Goal: Transaction & Acquisition: Purchase product/service

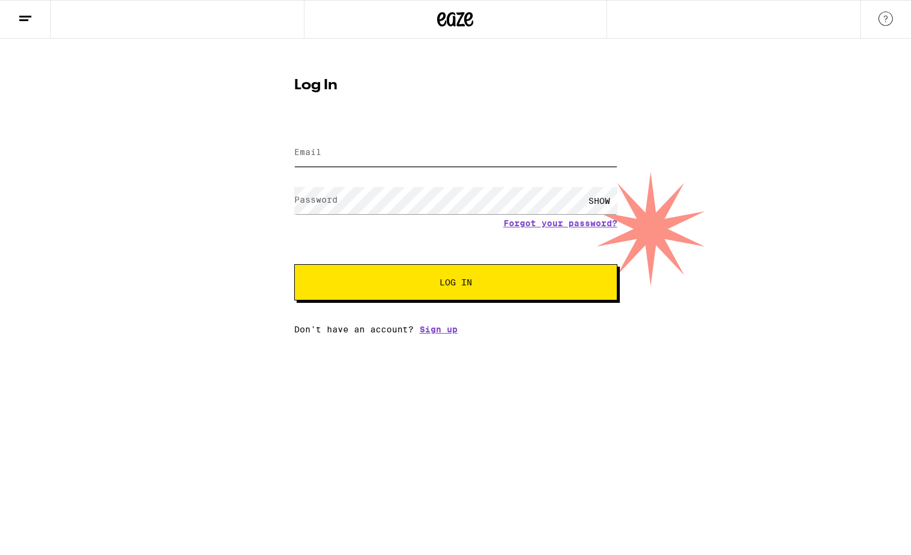
click at [413, 152] on input "Email" at bounding box center [455, 152] width 323 height 27
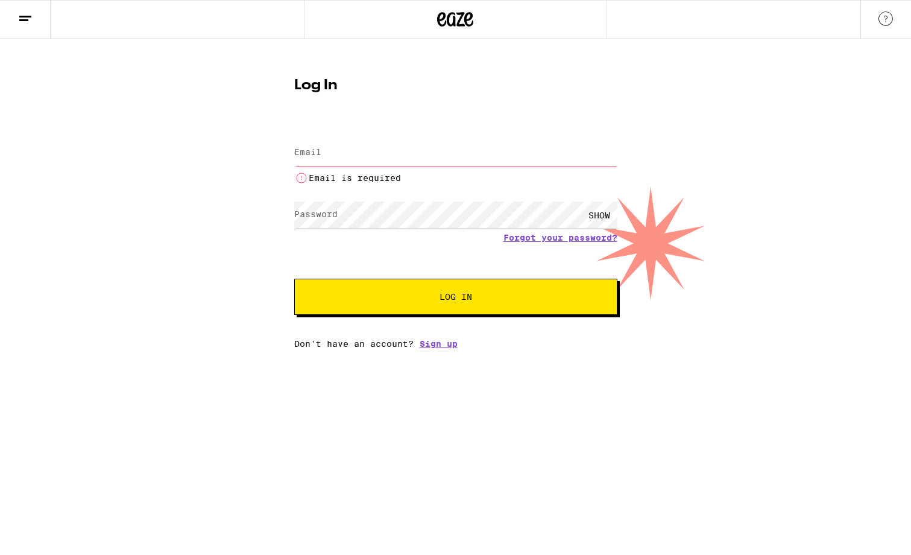
type input "[EMAIL_ADDRESS][DOMAIN_NAME]"
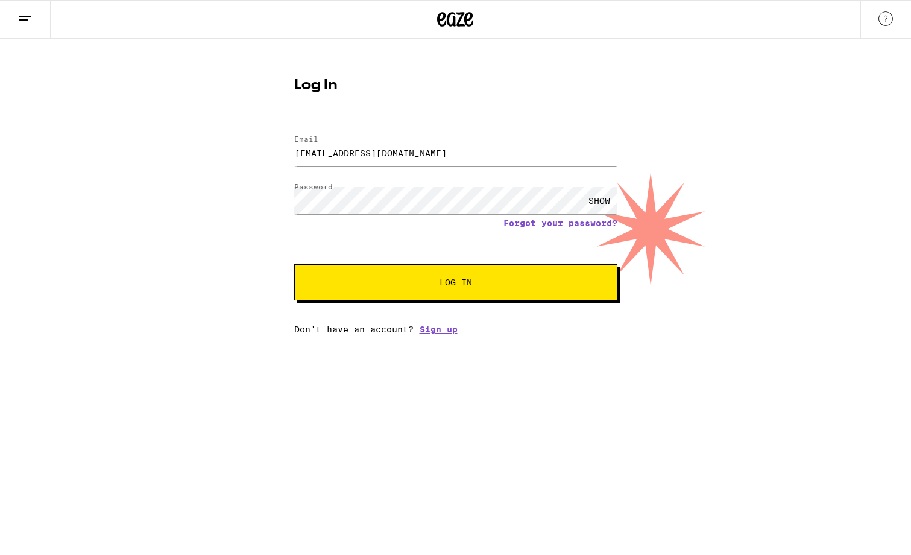
click at [399, 276] on button "Log In" at bounding box center [455, 282] width 323 height 36
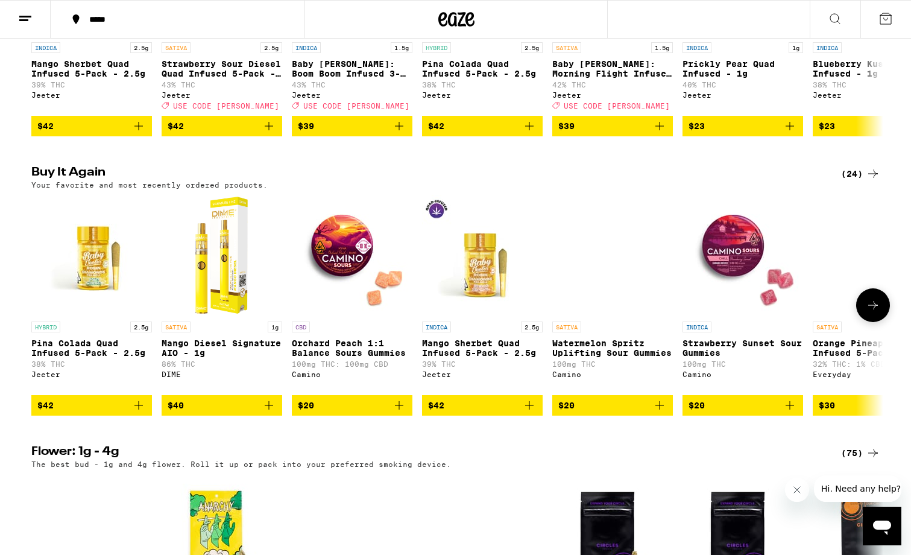
scroll to position [851, 0]
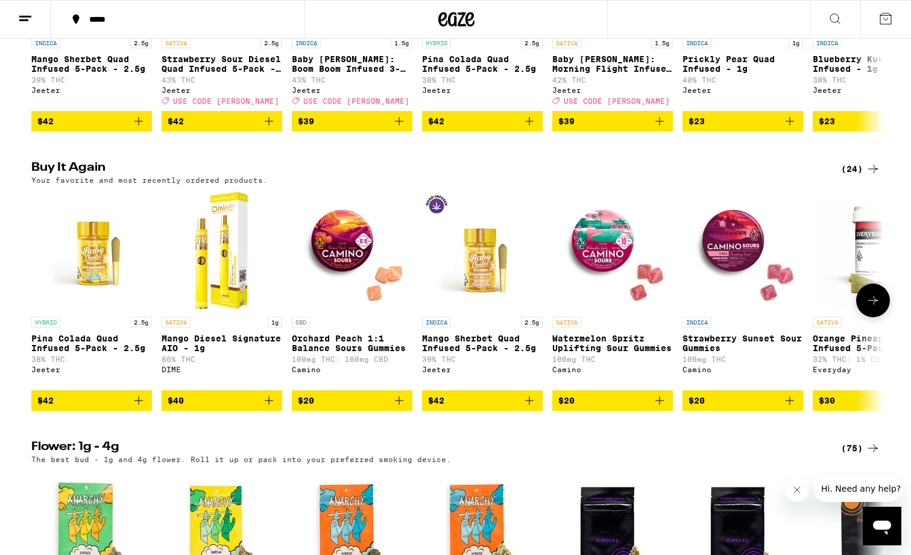
click at [257, 408] on span "$40" at bounding box center [222, 400] width 109 height 14
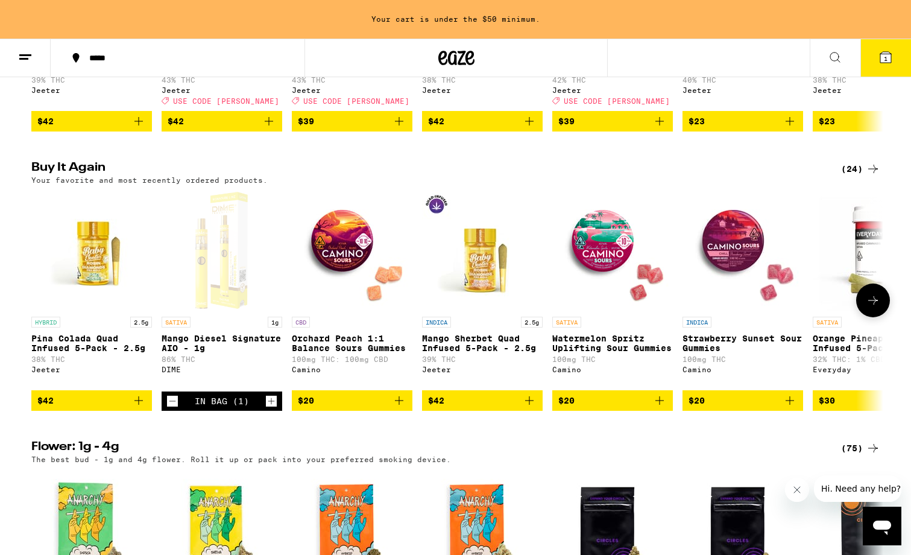
click at [273, 408] on icon "Increment" at bounding box center [271, 401] width 11 height 14
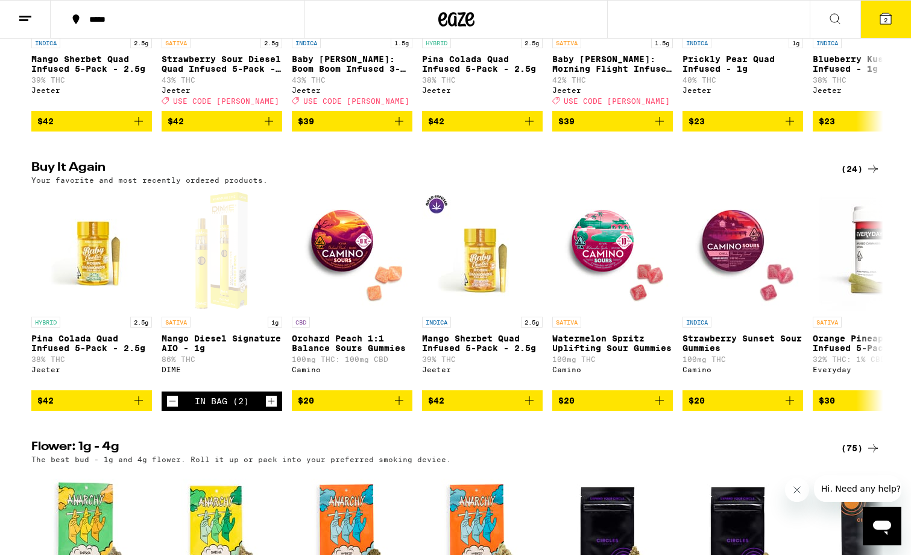
click at [879, 11] on icon at bounding box center [886, 18] width 14 height 14
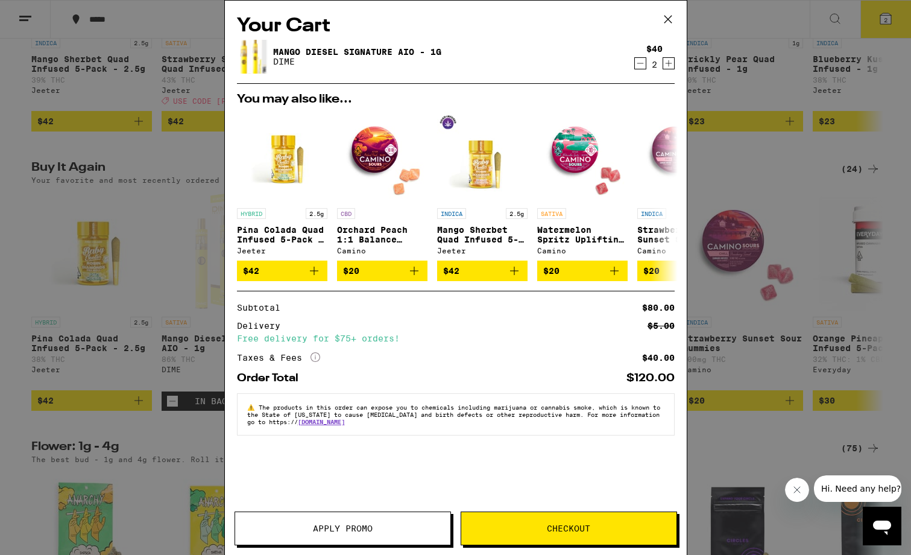
click at [565, 524] on span "Checkout" at bounding box center [568, 528] width 43 height 8
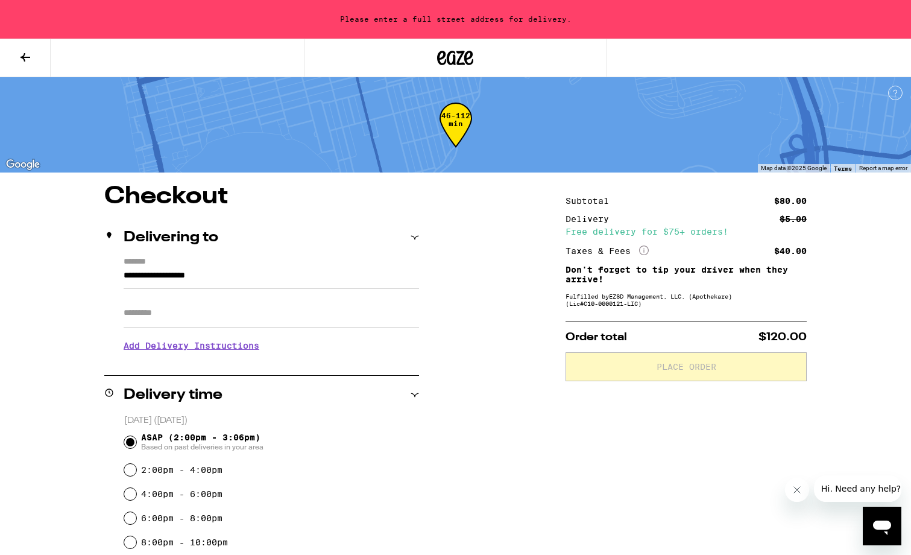
scroll to position [46, 0]
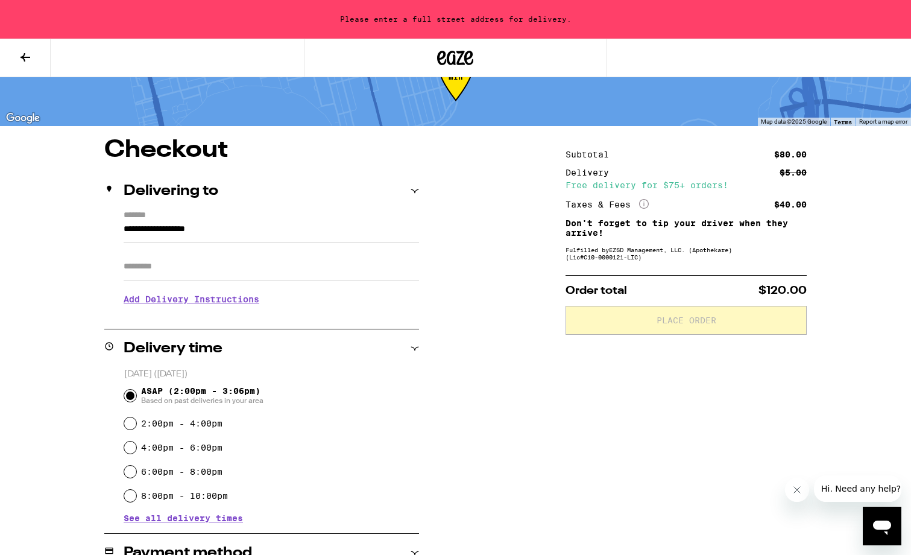
click at [152, 235] on input "**********" at bounding box center [271, 232] width 295 height 21
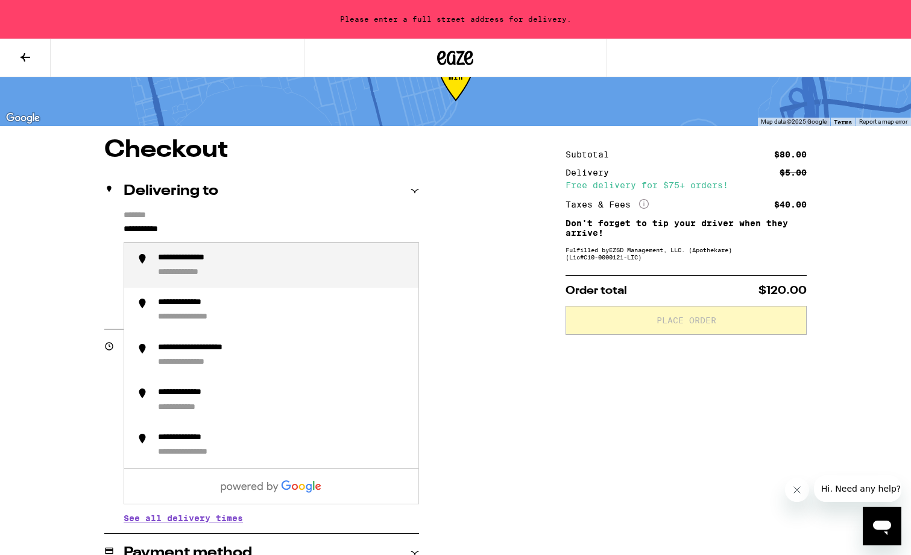
click at [213, 268] on div "**********" at bounding box center [283, 266] width 251 height 26
type input "**********"
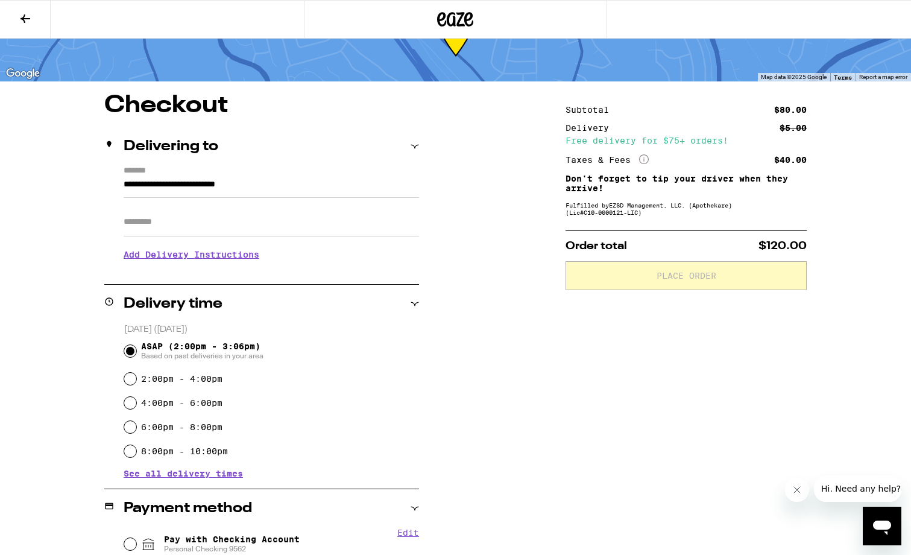
scroll to position [62, 0]
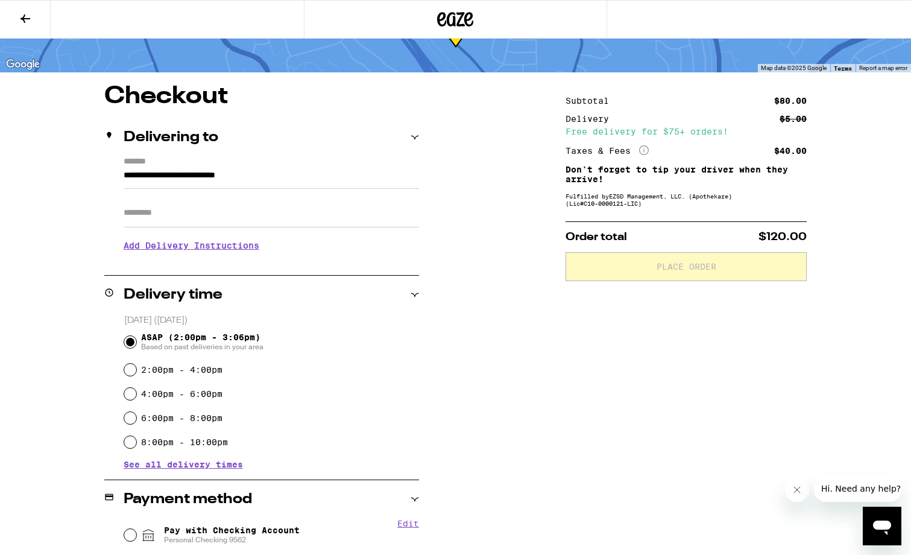
click at [470, 328] on div "**********" at bounding box center [456, 393] width 868 height 619
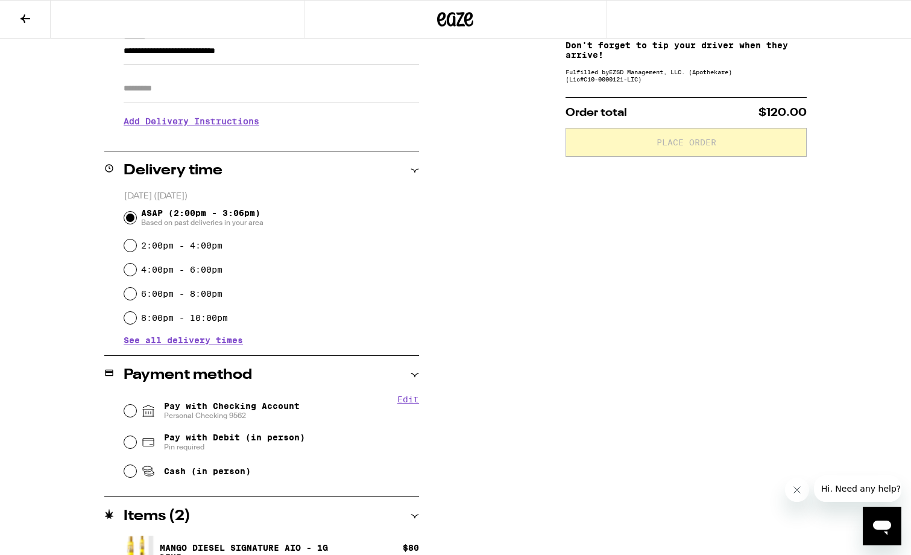
click at [247, 413] on span "Personal Checking 9562" at bounding box center [232, 416] width 136 height 10
click at [136, 413] on input "Pay with Checking Account Personal Checking 9562" at bounding box center [130, 411] width 12 height 12
radio input "true"
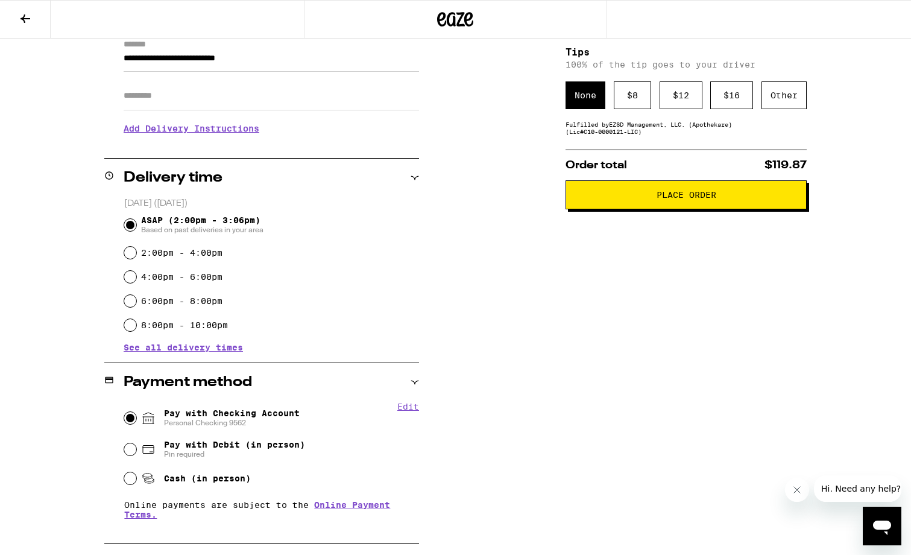
scroll to position [178, 0]
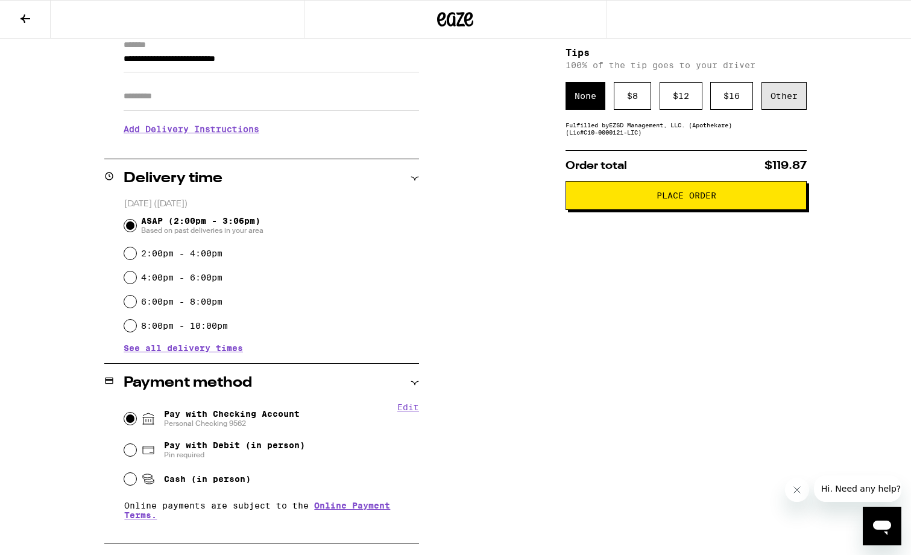
click at [774, 104] on div "Other" at bounding box center [784, 96] width 45 height 28
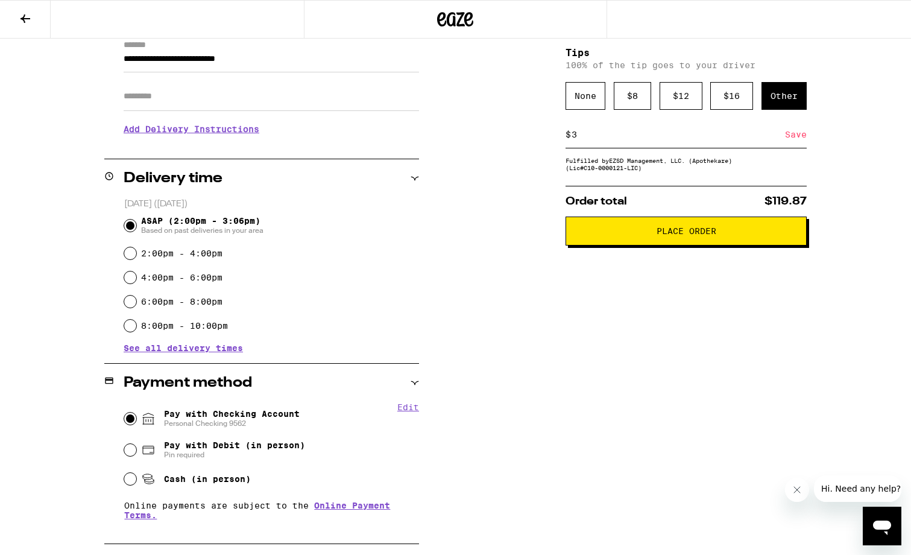
type input "3"
click at [642, 244] on button "Place Order" at bounding box center [686, 230] width 241 height 29
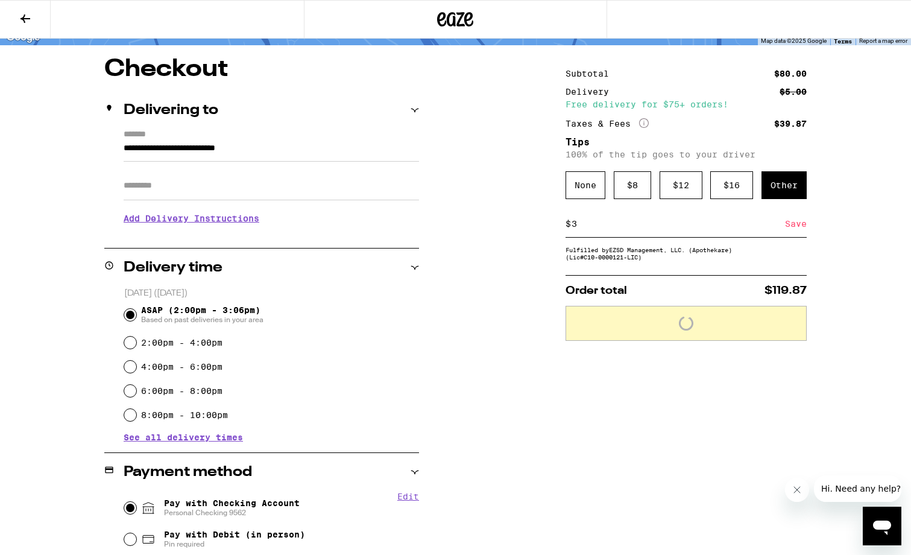
scroll to position [87, 0]
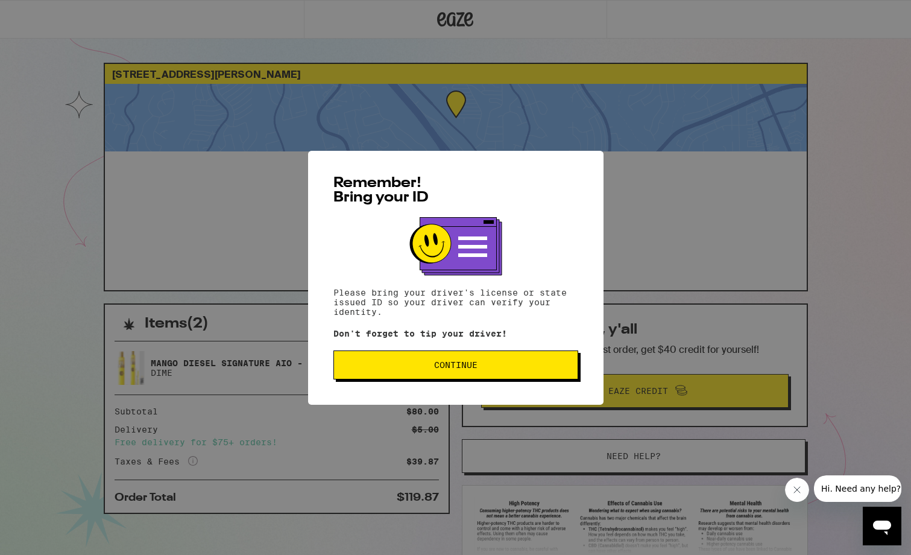
click at [654, 286] on div "Remember! Bring your ID Please bring your driver's license or state issued ID s…" at bounding box center [455, 277] width 911 height 555
